Goal: Navigation & Orientation: Find specific page/section

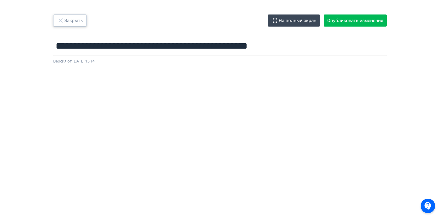
click at [70, 25] on button "Закрыть" at bounding box center [70, 20] width 34 height 12
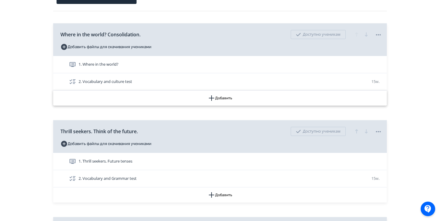
scroll to position [82, 0]
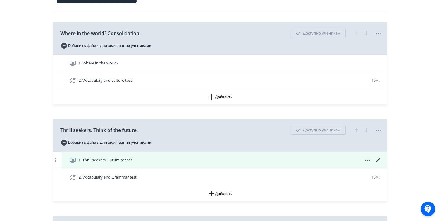
click at [377, 158] on icon at bounding box center [378, 159] width 7 height 7
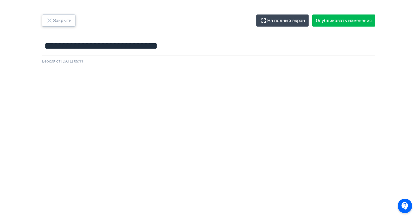
click at [56, 20] on button "Закрыть" at bounding box center [59, 20] width 34 height 12
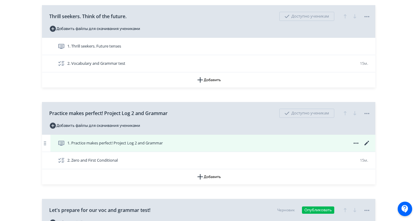
click at [364, 142] on icon at bounding box center [366, 142] width 7 height 7
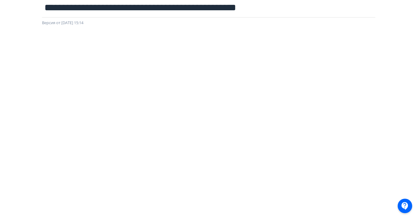
scroll to position [106, 0]
